Goal: Task Accomplishment & Management: Use online tool/utility

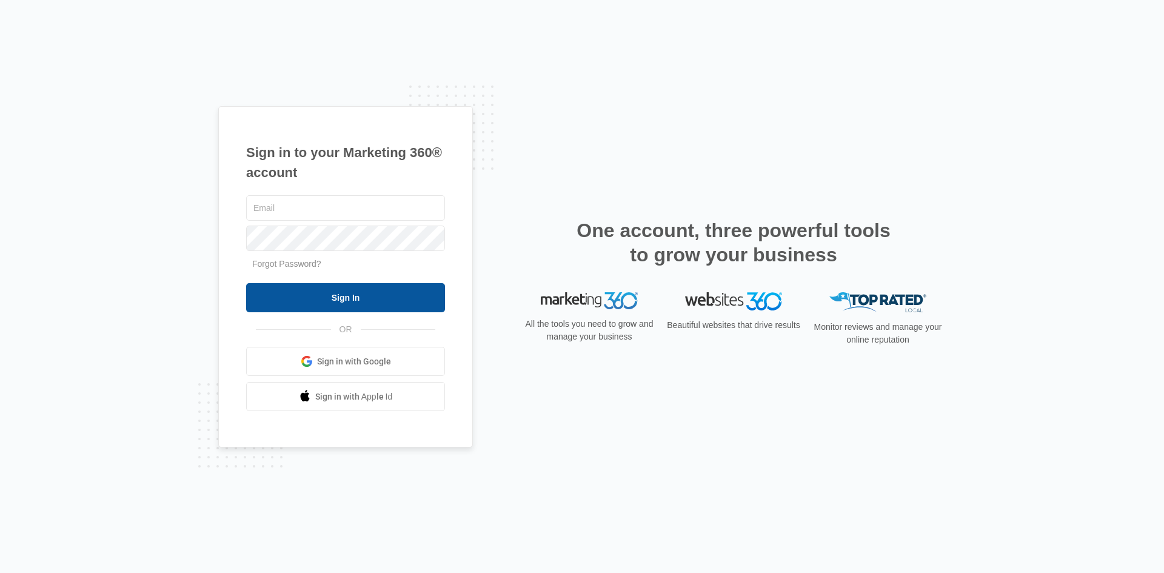
type input "[EMAIL_ADDRESS][PERSON_NAME][DOMAIN_NAME]"
click at [308, 286] on input "Sign In" at bounding box center [345, 297] width 199 height 29
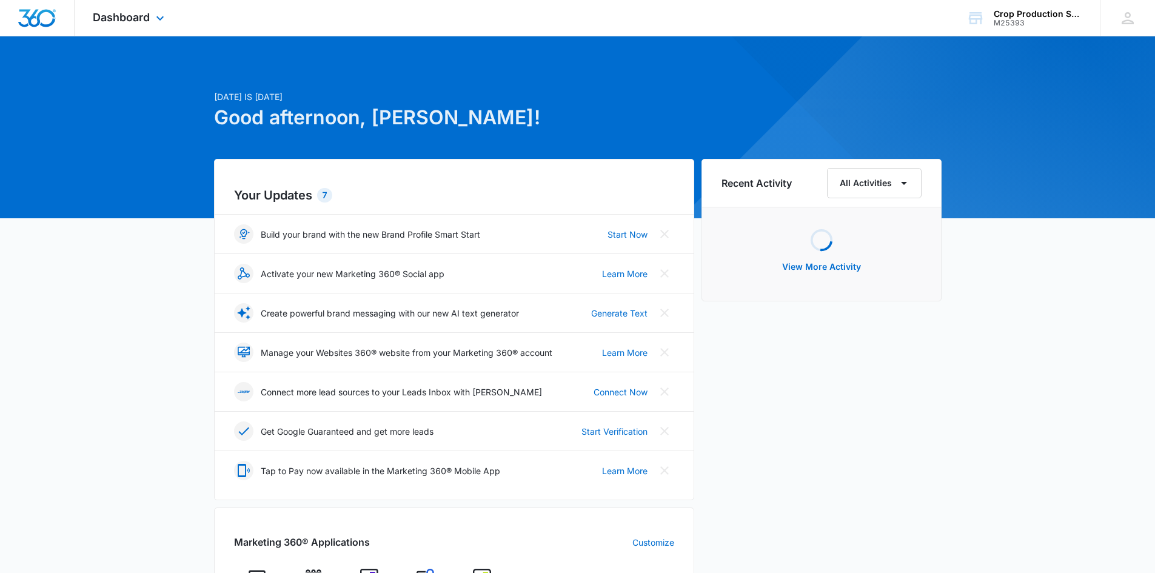
click at [160, 10] on div "Dashboard Apps Forms CRM Email Content Intelligence Files Brand Settings" at bounding box center [130, 18] width 111 height 36
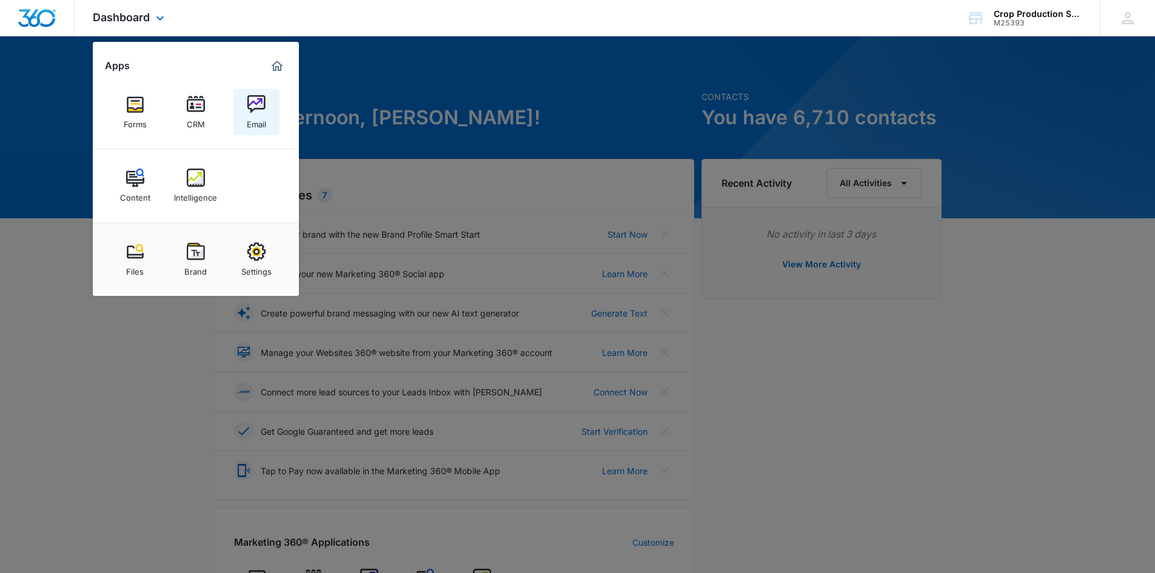
click at [244, 107] on link "Email" at bounding box center [256, 112] width 46 height 46
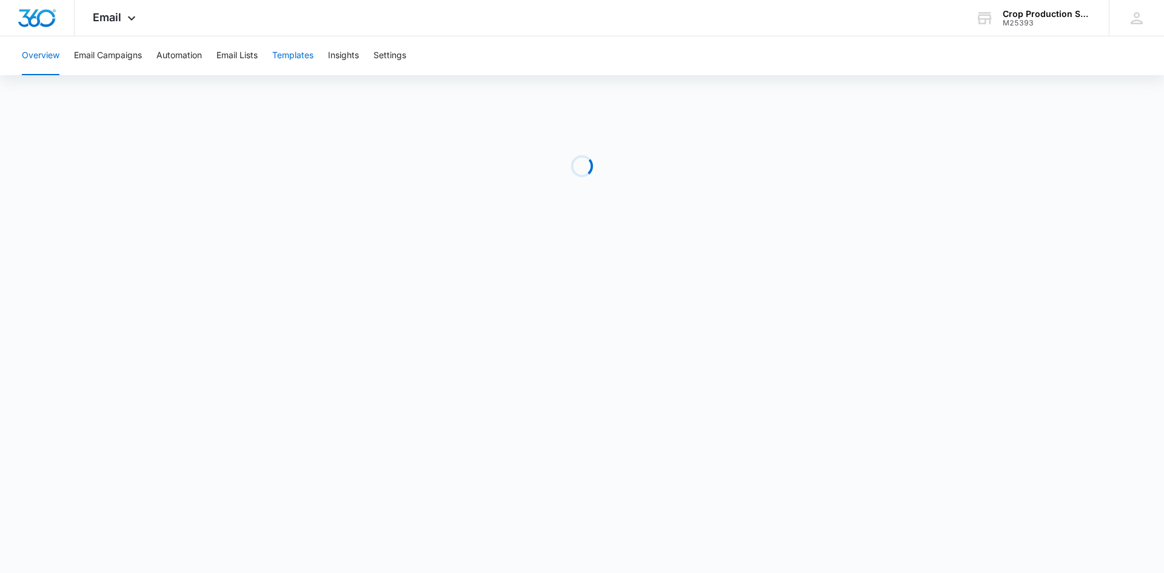
click at [302, 59] on button "Templates" at bounding box center [292, 55] width 41 height 39
